Goal: Task Accomplishment & Management: Use online tool/utility

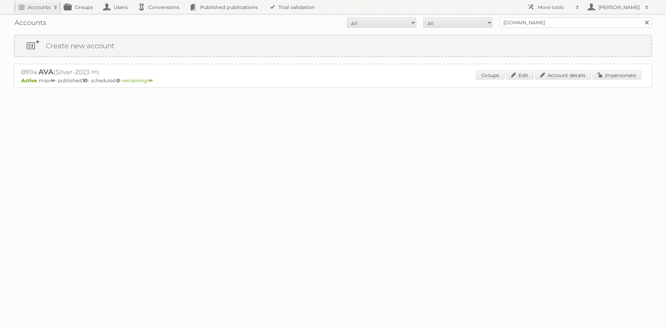
click at [519, 23] on input "[DOMAIN_NAME]" at bounding box center [575, 22] width 153 height 10
click at [503, 23] on input "actio" at bounding box center [575, 22] width 153 height 10
click at [508, 22] on input "actio" at bounding box center [575, 22] width 153 height 10
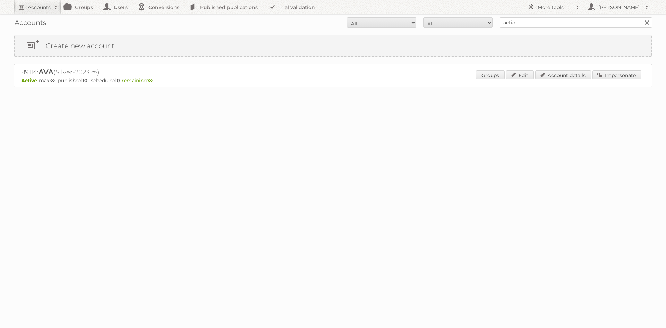
click at [508, 22] on input "actio" at bounding box center [575, 22] width 153 height 10
type input "ford nl"
click at [641, 17] on input "Search" at bounding box center [646, 22] width 10 height 10
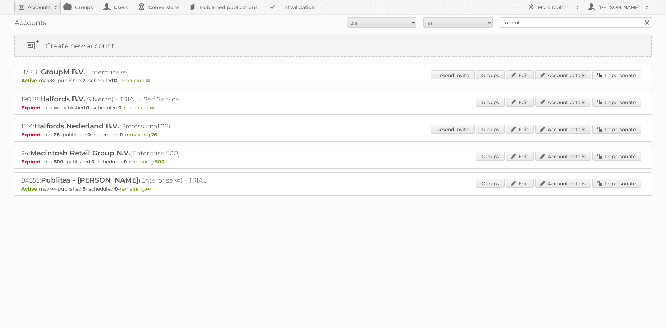
click at [609, 75] on link "Impersonate" at bounding box center [616, 74] width 49 height 9
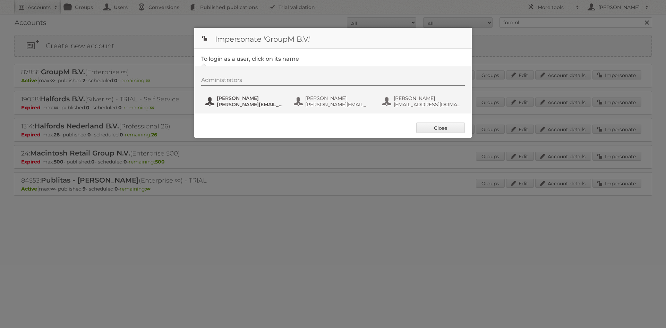
click at [252, 106] on span "marc+ford@publitas.com" at bounding box center [250, 104] width 67 height 6
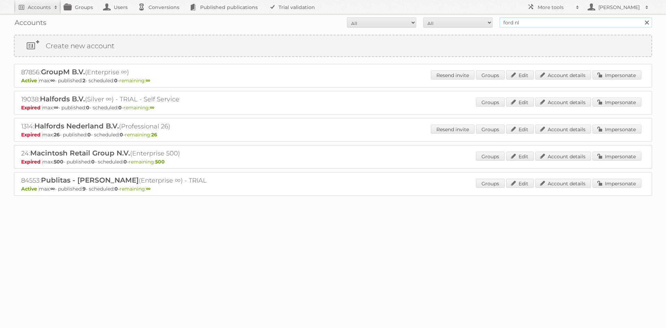
click at [515, 24] on input "ford nl" at bounding box center [575, 22] width 153 height 10
type input "action"
click at [641, 17] on input "Search" at bounding box center [646, 22] width 10 height 10
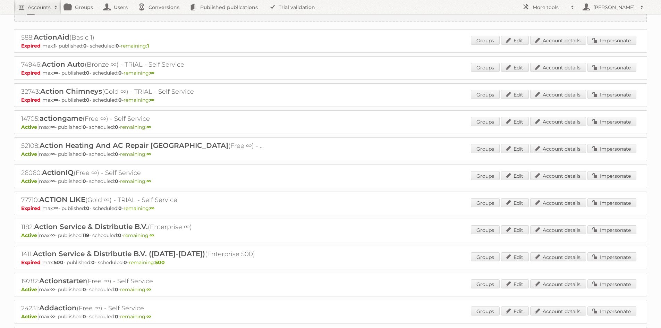
scroll to position [69, 0]
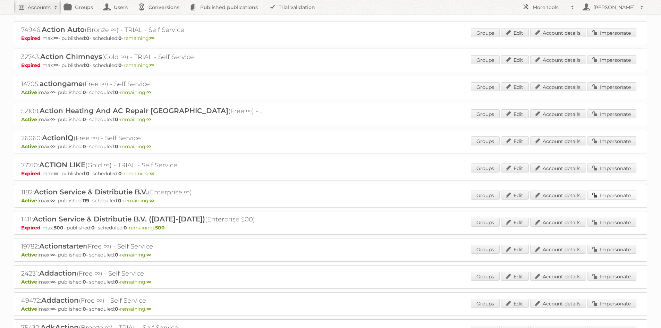
click at [602, 191] on link "Impersonate" at bounding box center [611, 194] width 49 height 9
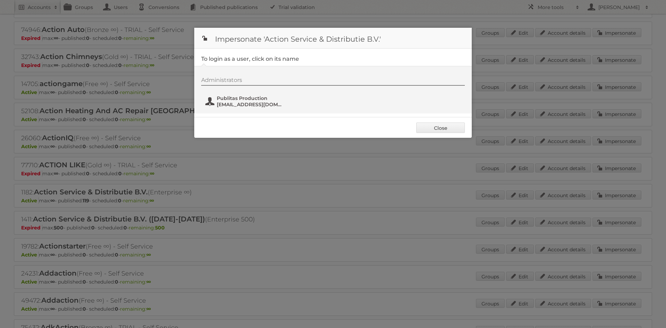
click at [251, 103] on span "[EMAIL_ADDRESS][DOMAIN_NAME]" at bounding box center [250, 104] width 67 height 6
